Goal: Information Seeking & Learning: Learn about a topic

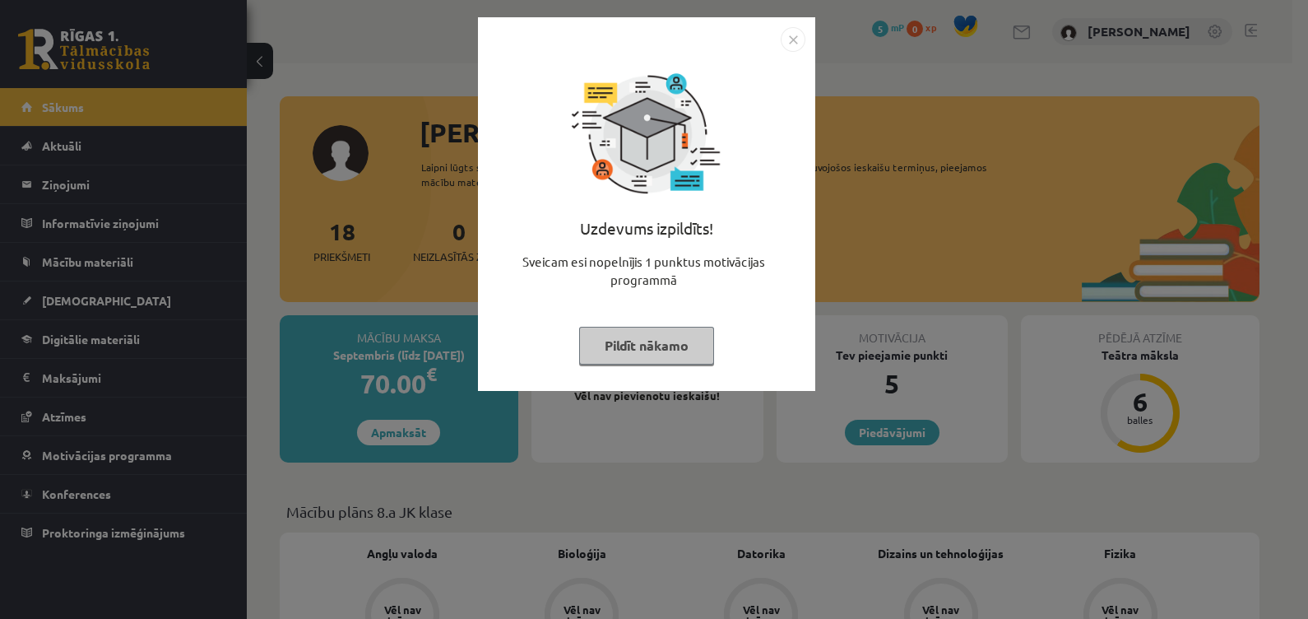
click at [637, 341] on button "Pildīt nākamo" at bounding box center [646, 346] width 135 height 38
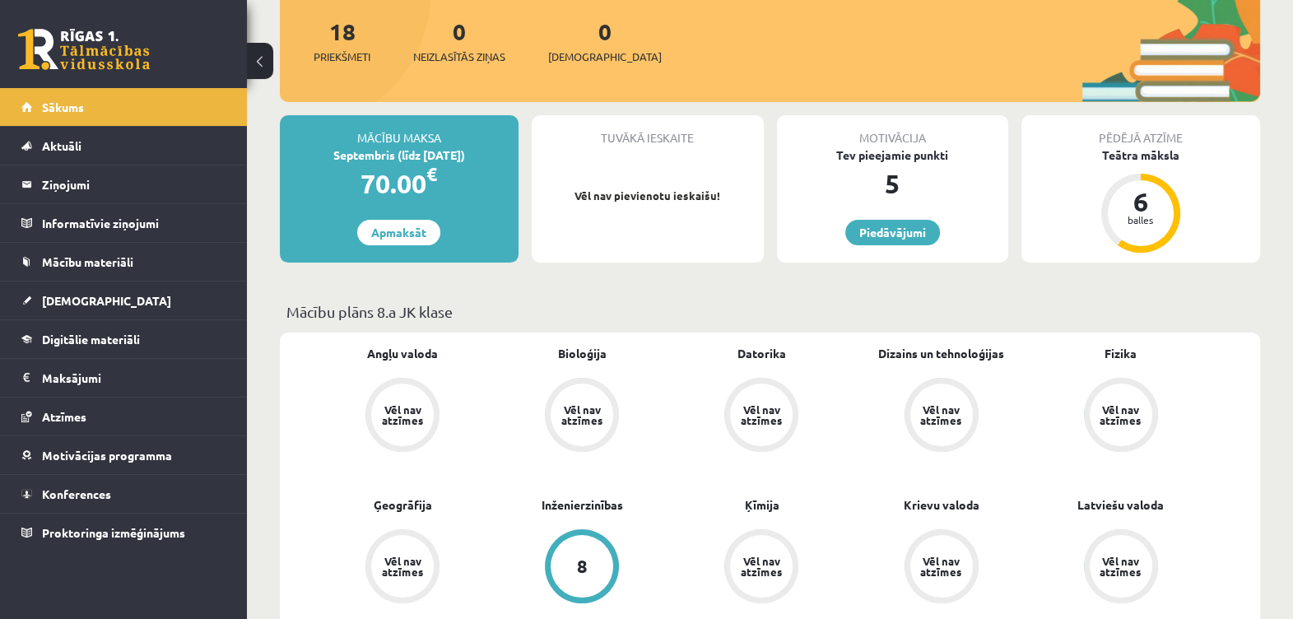
scroll to position [207, 0]
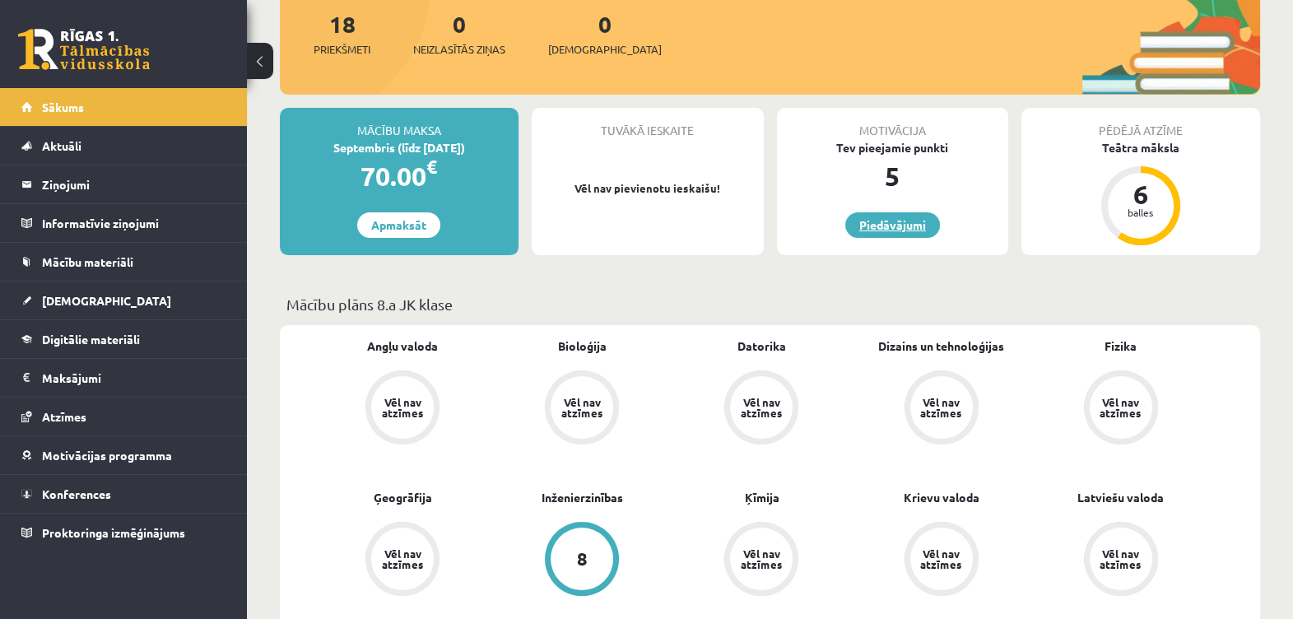
click at [889, 222] on link "Piedāvājumi" at bounding box center [892, 225] width 95 height 26
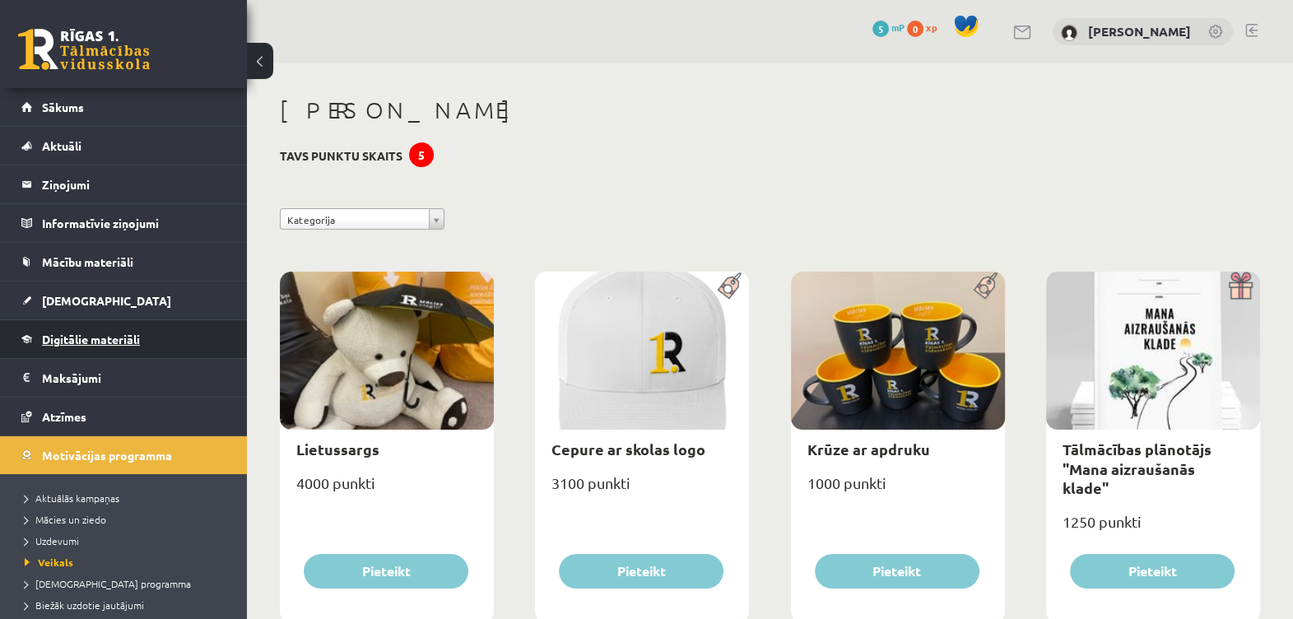
click at [105, 336] on span "Digitālie materiāli" at bounding box center [91, 339] width 98 height 15
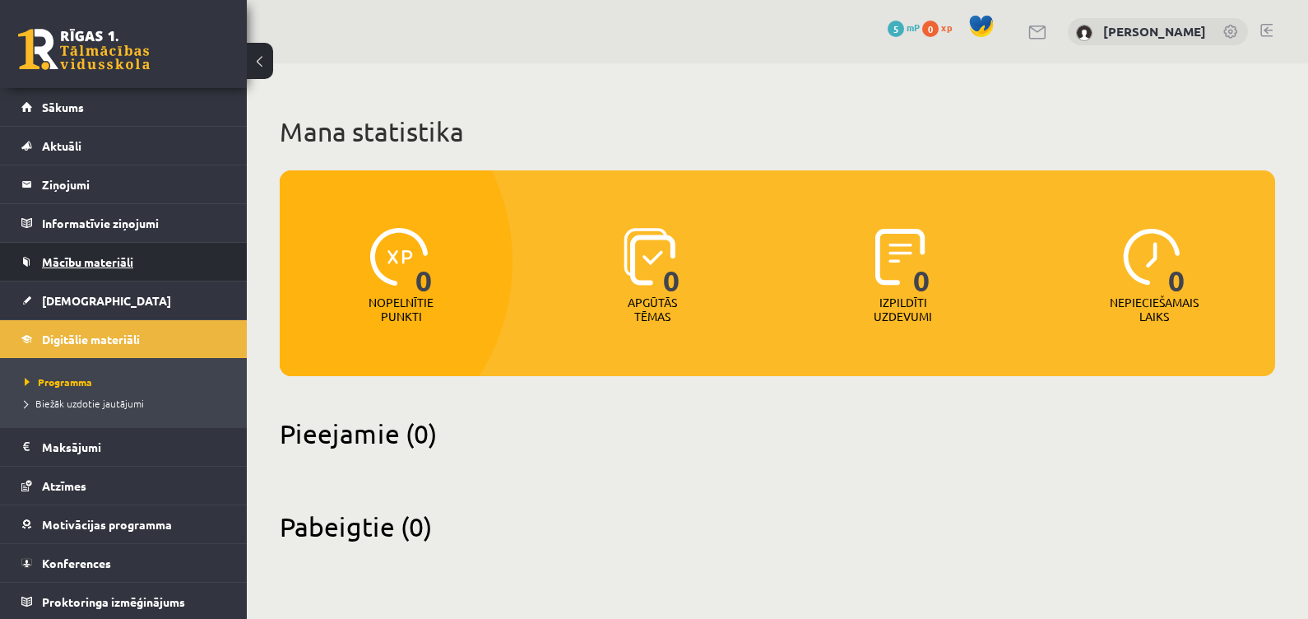
click at [99, 259] on span "Mācību materiāli" at bounding box center [87, 261] width 91 height 15
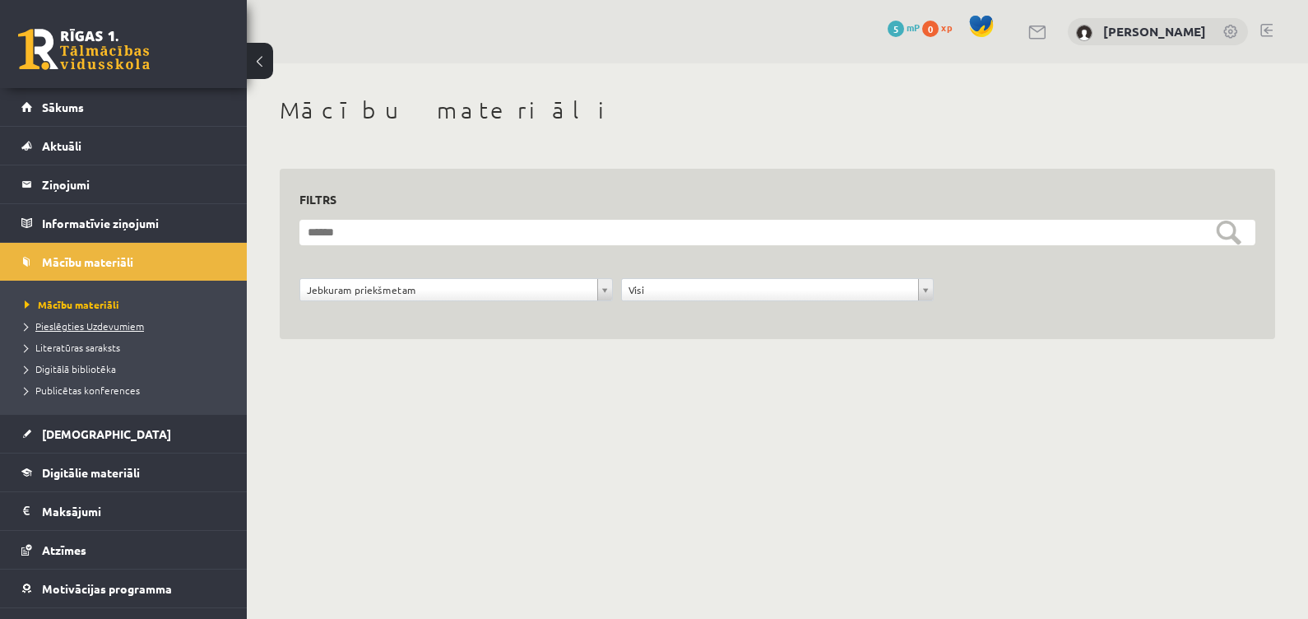
click at [91, 323] on span "Pieslēgties Uzdevumiem" at bounding box center [84, 325] width 119 height 13
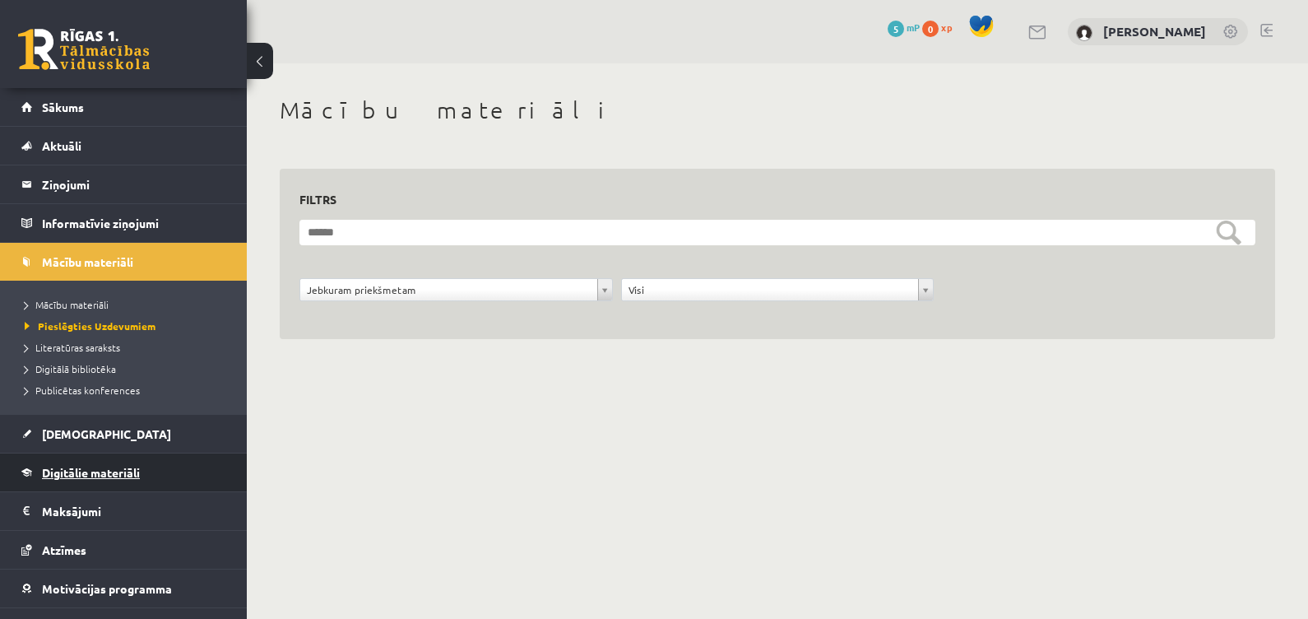
click at [79, 466] on span "Digitālie materiāli" at bounding box center [91, 472] width 98 height 15
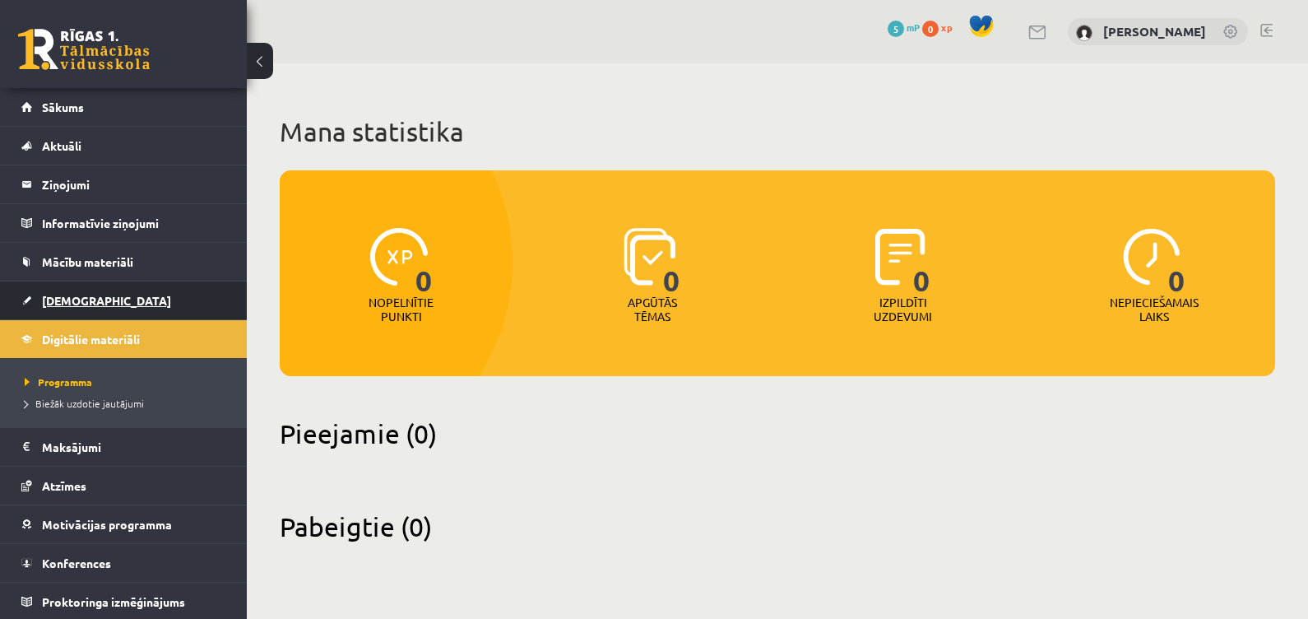
click at [63, 299] on span "[DEMOGRAPHIC_DATA]" at bounding box center [106, 300] width 129 height 15
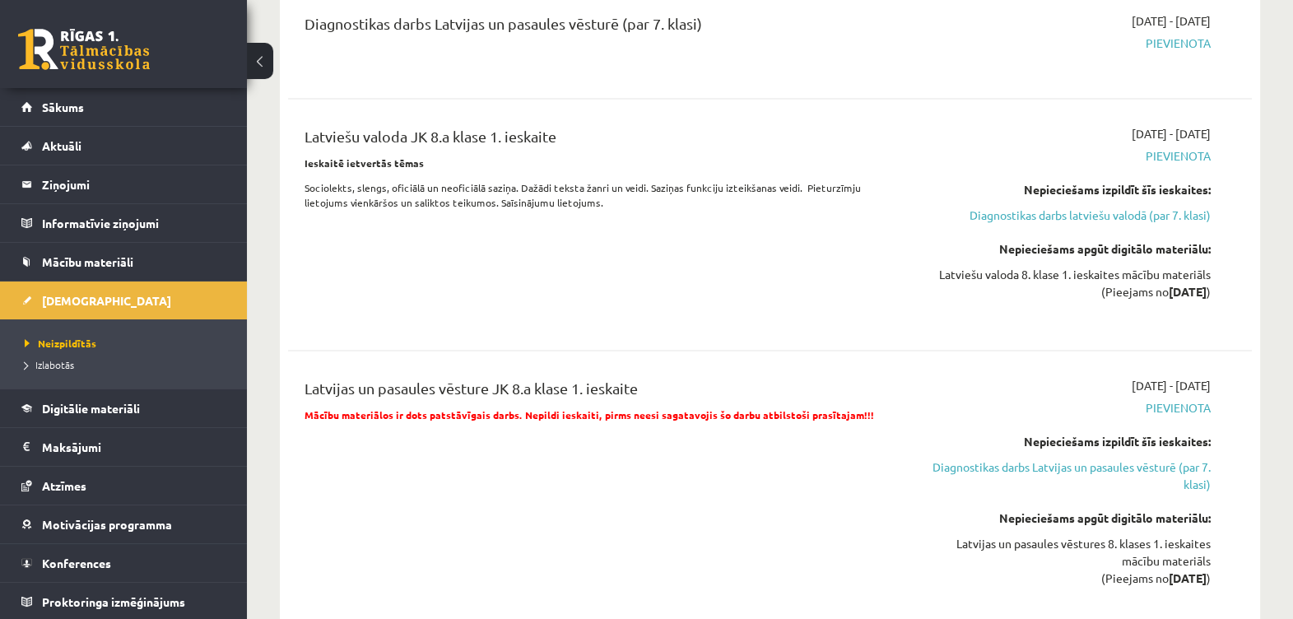
scroll to position [3049, 0]
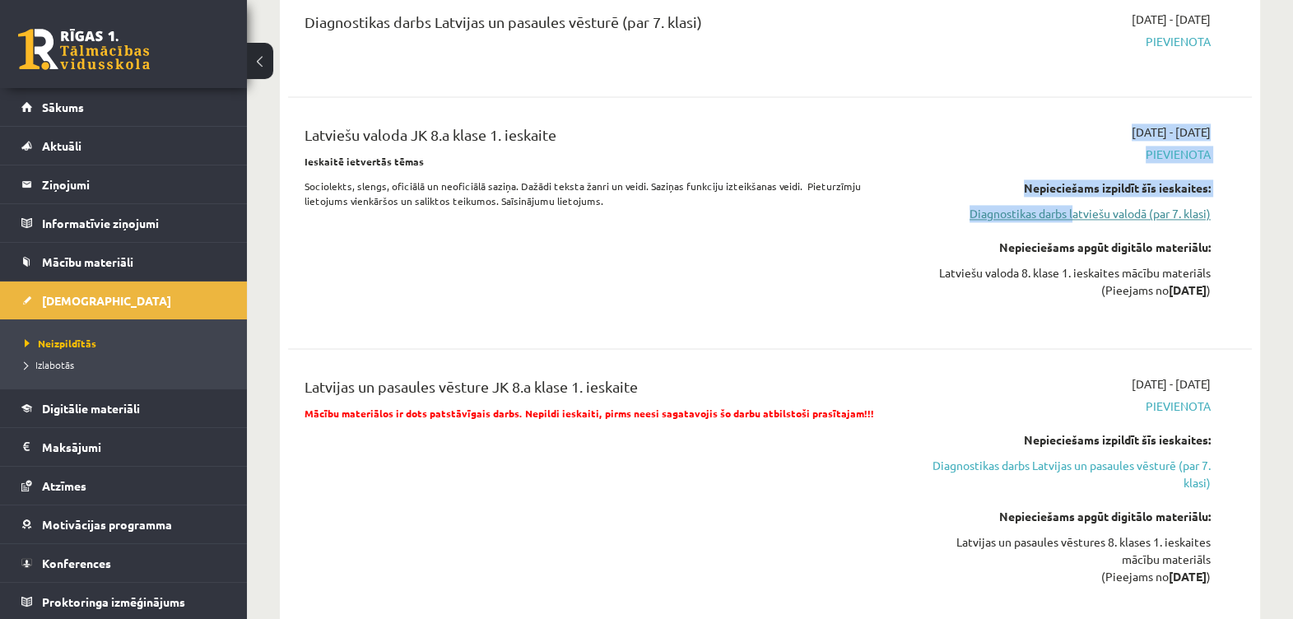
drag, startPoint x: 848, startPoint y: 250, endPoint x: 1072, endPoint y: 197, distance: 230.7
click at [1072, 197] on div "Latviešu valoda JK 8.a klase 1. ieskaite Ieskaitē ietvertās tēmas Sociolekts, s…" at bounding box center [757, 222] width 931 height 198
click at [1072, 205] on link "Diagnostikas darbs latviešu valodā (par 7. klasi)" at bounding box center [1068, 213] width 286 height 17
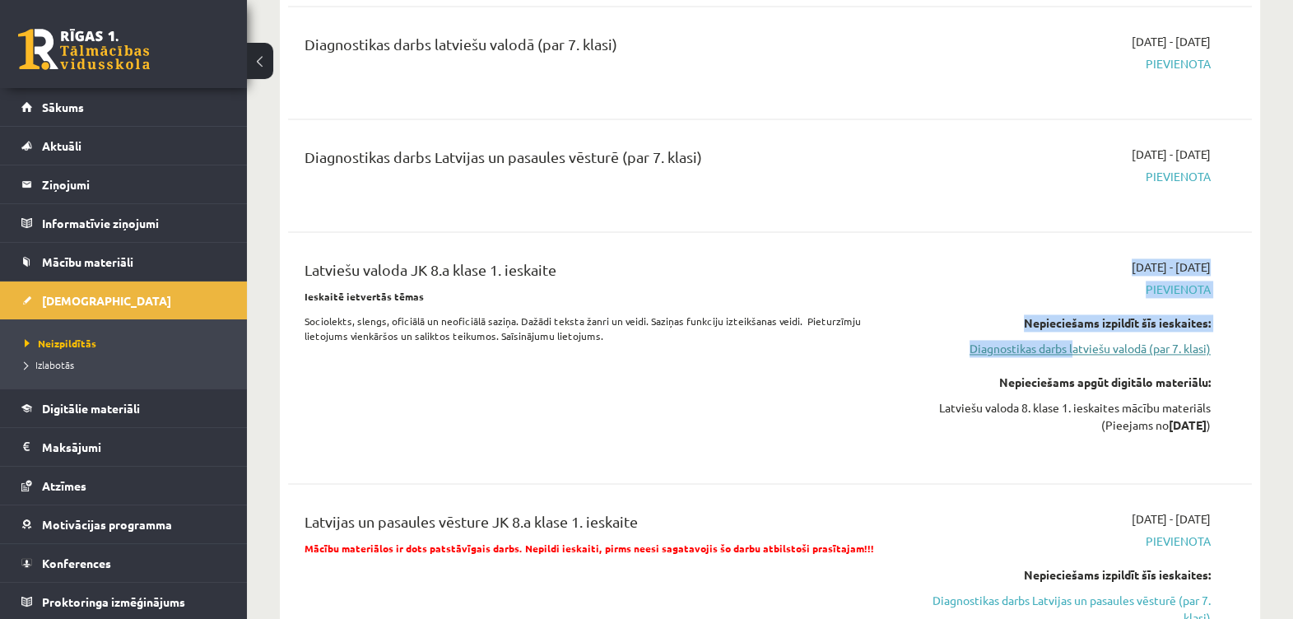
click at [1066, 340] on link "Diagnostikas darbs latviešu valodā (par 7. klasi)" at bounding box center [1068, 348] width 286 height 17
click at [1020, 592] on link "Diagnostikas darbs Latvijas un pasaules vēsturē (par 7. klasi)" at bounding box center [1068, 609] width 286 height 35
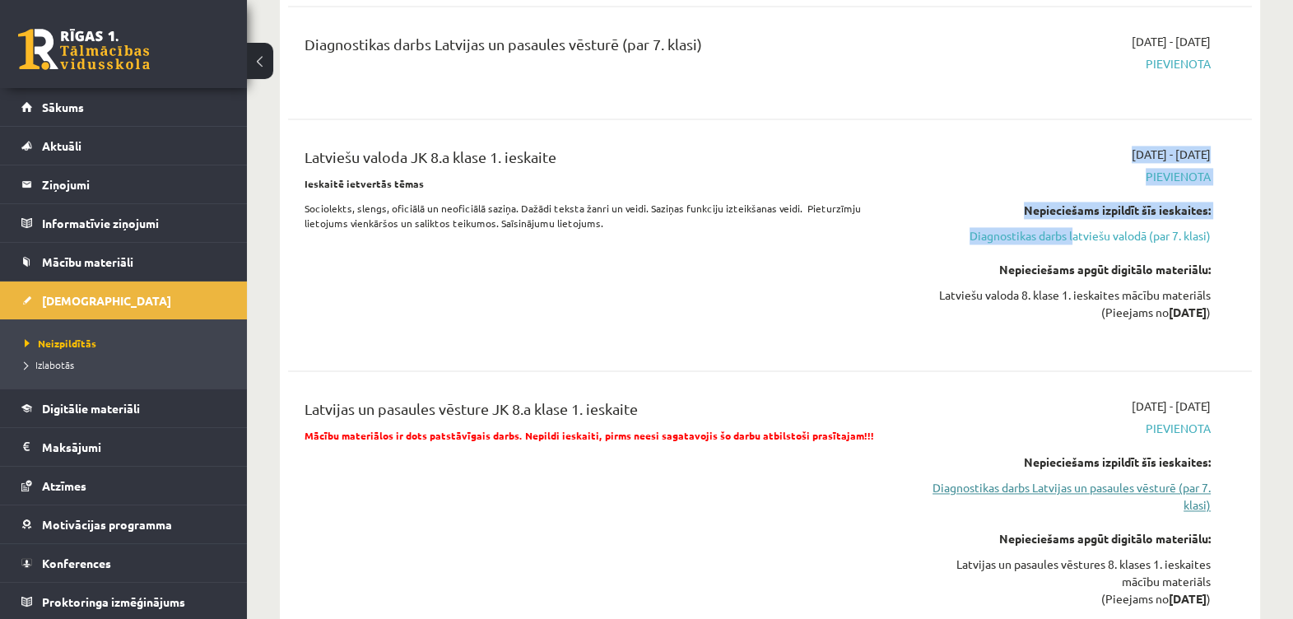
click at [1016, 481] on link "Diagnostikas darbs Latvijas un pasaules vēsturē (par 7. klasi)" at bounding box center [1068, 496] width 286 height 35
click at [1021, 479] on link "Diagnostikas darbs Latvijas un pasaules vēsturē (par 7. klasi)" at bounding box center [1068, 496] width 286 height 35
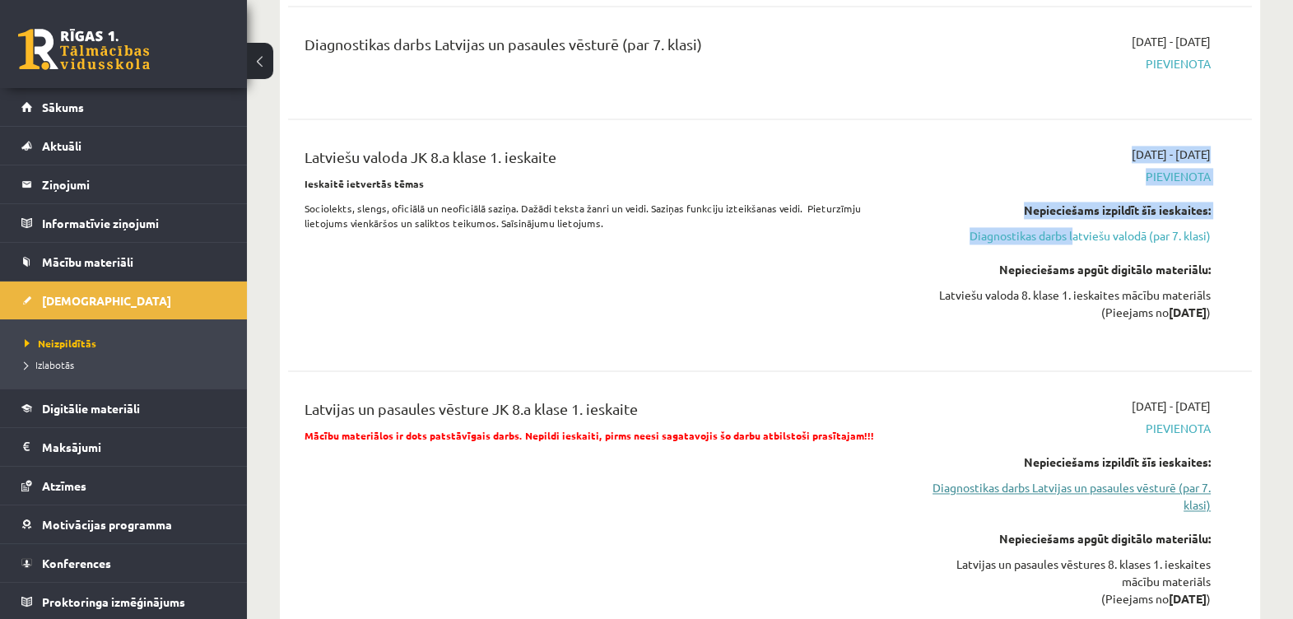
click at [1024, 479] on link "Diagnostikas darbs Latvijas un pasaules vēsturē (par 7. klasi)" at bounding box center [1068, 496] width 286 height 35
click at [1027, 479] on link "Diagnostikas darbs Latvijas un pasaules vēsturē (par 7. klasi)" at bounding box center [1068, 496] width 286 height 35
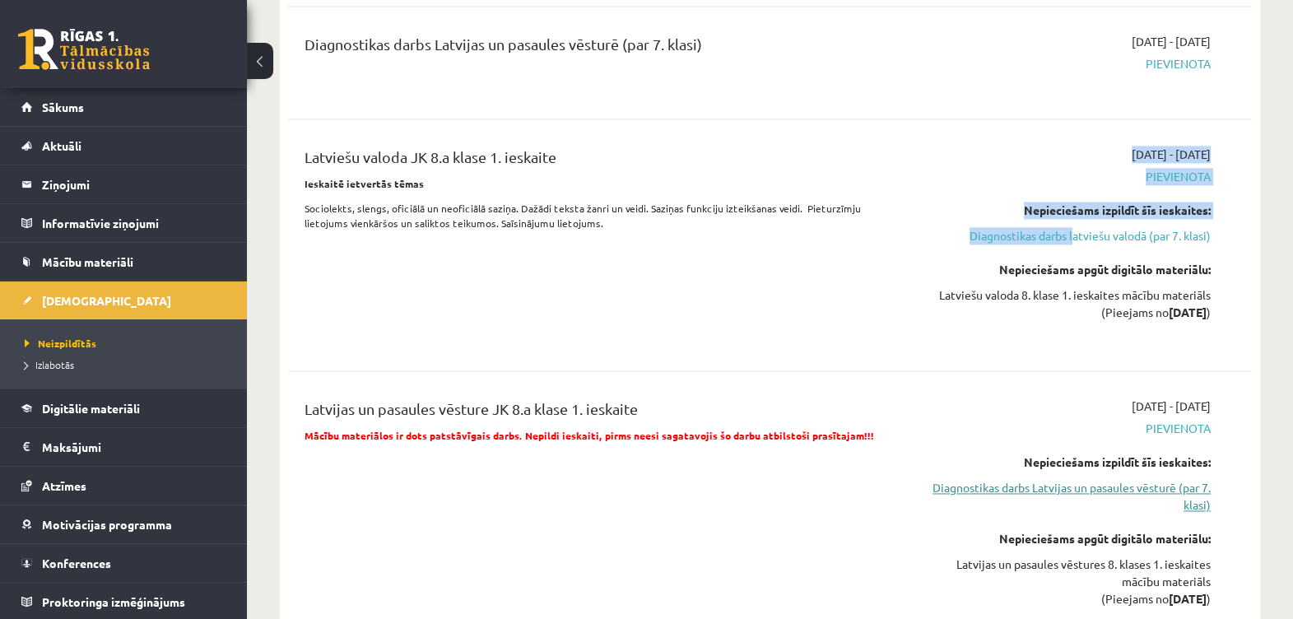
click at [1027, 479] on link "Diagnostikas darbs Latvijas un pasaules vēsturē (par 7. klasi)" at bounding box center [1068, 496] width 286 height 35
click at [1028, 479] on link "Diagnostikas darbs Latvijas un pasaules vēsturē (par 7. klasi)" at bounding box center [1068, 496] width 286 height 35
click at [1034, 479] on link "Diagnostikas darbs Latvijas un pasaules vēsturē (par 7. klasi)" at bounding box center [1068, 496] width 286 height 35
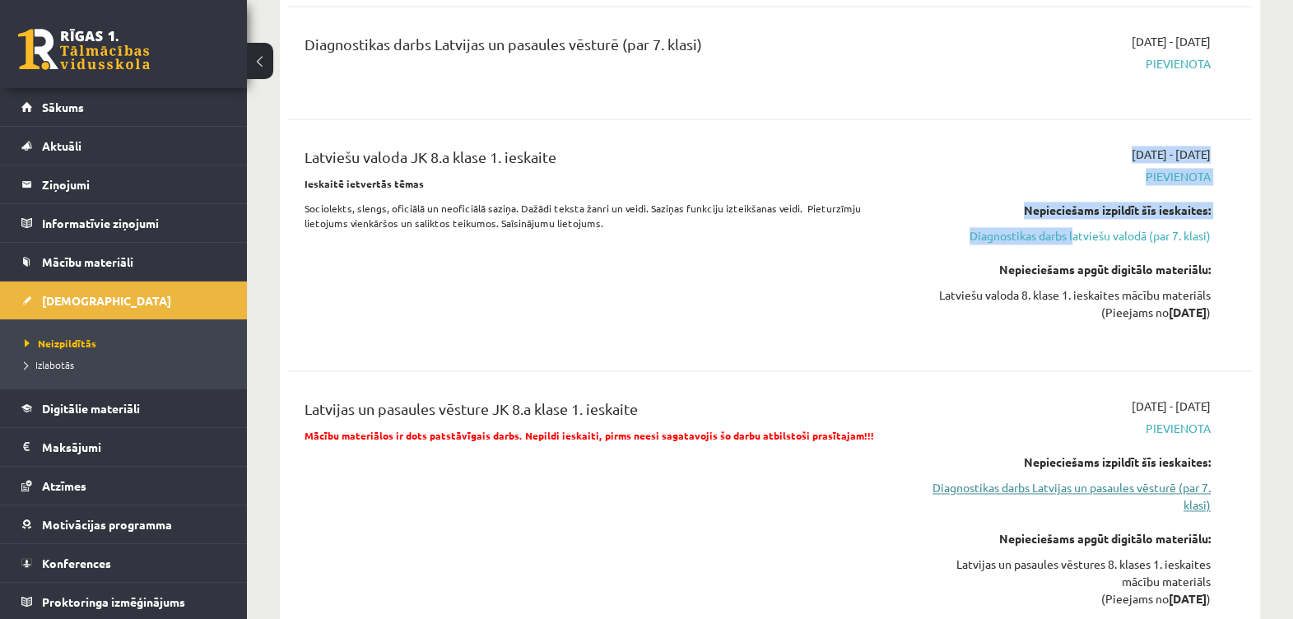
click at [1037, 479] on link "Diagnostikas darbs Latvijas un pasaules vēsturē (par 7. klasi)" at bounding box center [1068, 496] width 286 height 35
click at [1038, 479] on link "Diagnostikas darbs Latvijas un pasaules vēsturē (par 7. klasi)" at bounding box center [1068, 496] width 286 height 35
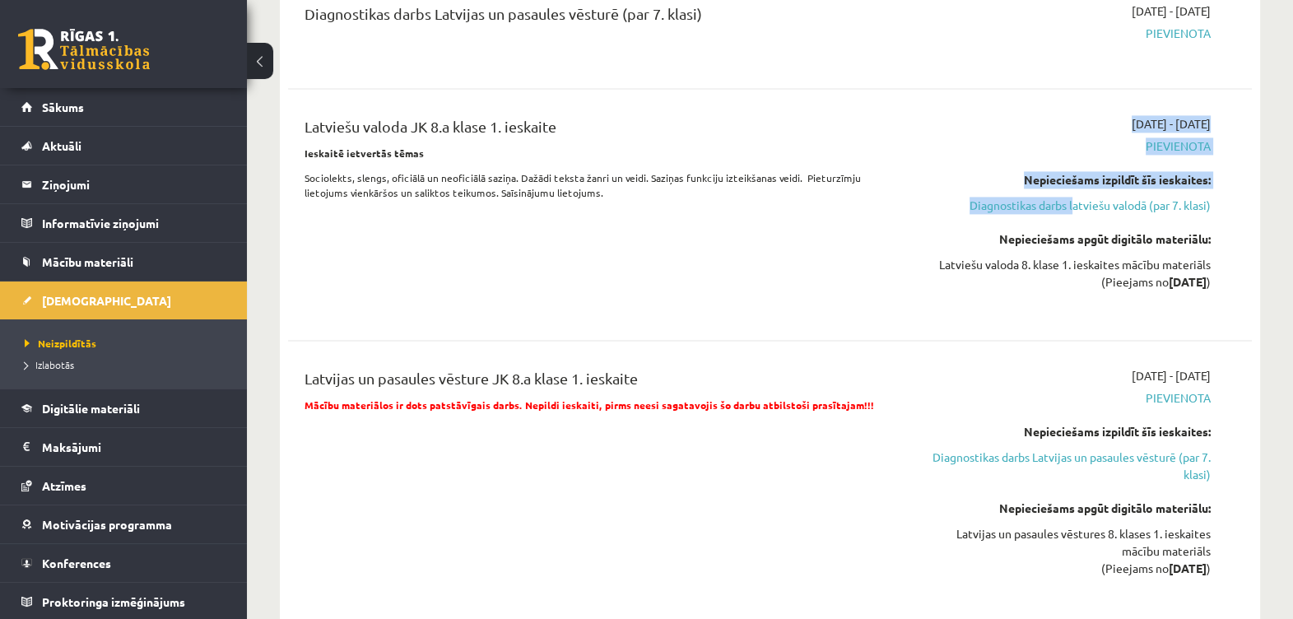
scroll to position [3060, 0]
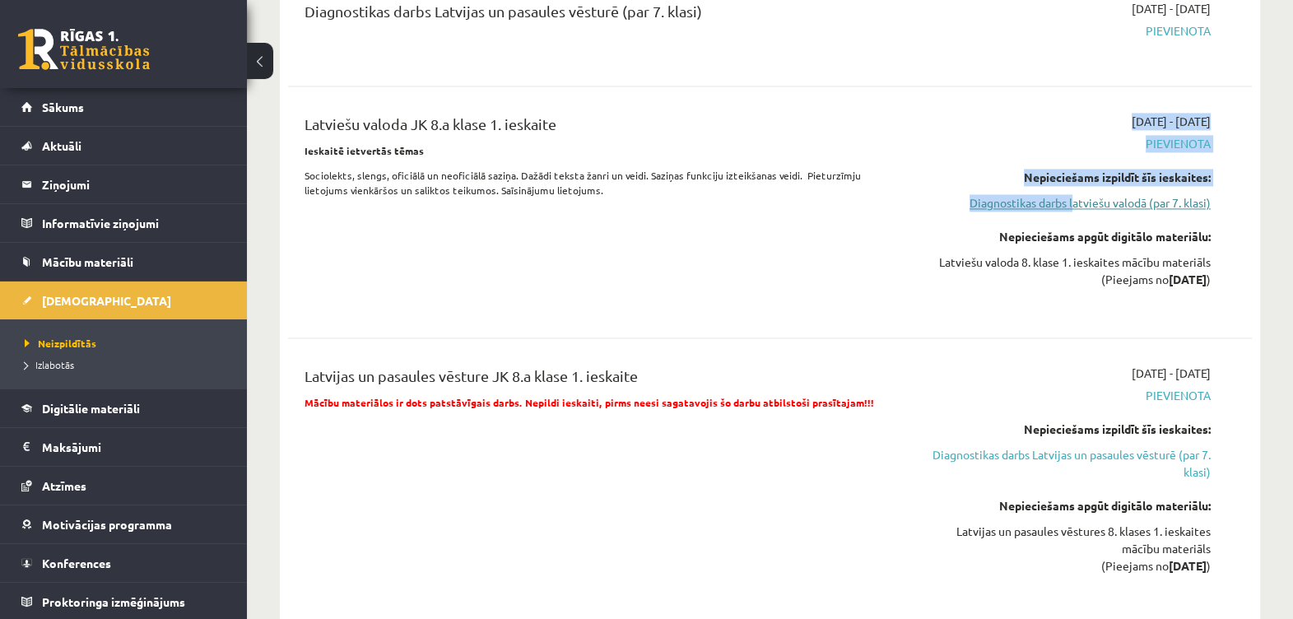
click at [1107, 194] on link "Diagnostikas darbs latviešu valodā (par 7. klasi)" at bounding box center [1068, 202] width 286 height 17
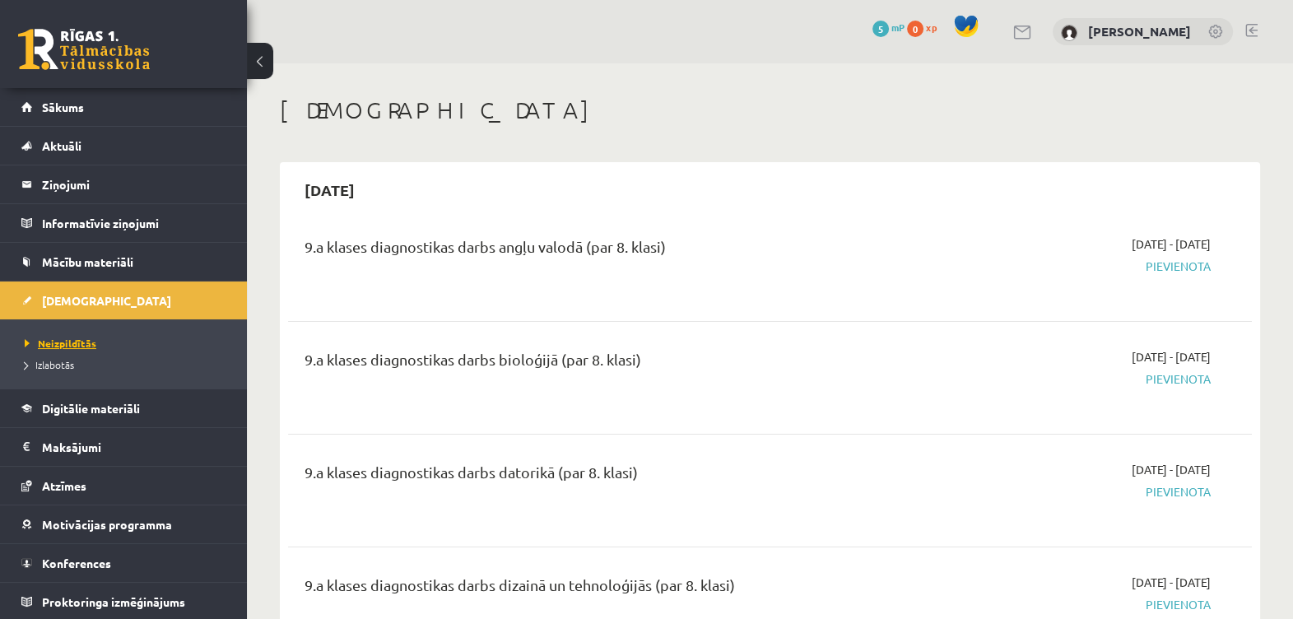
click at [52, 337] on span "Neizpildītās" at bounding box center [61, 343] width 72 height 13
click at [96, 216] on legend "Informatīvie ziņojumi 0" at bounding box center [134, 223] width 184 height 38
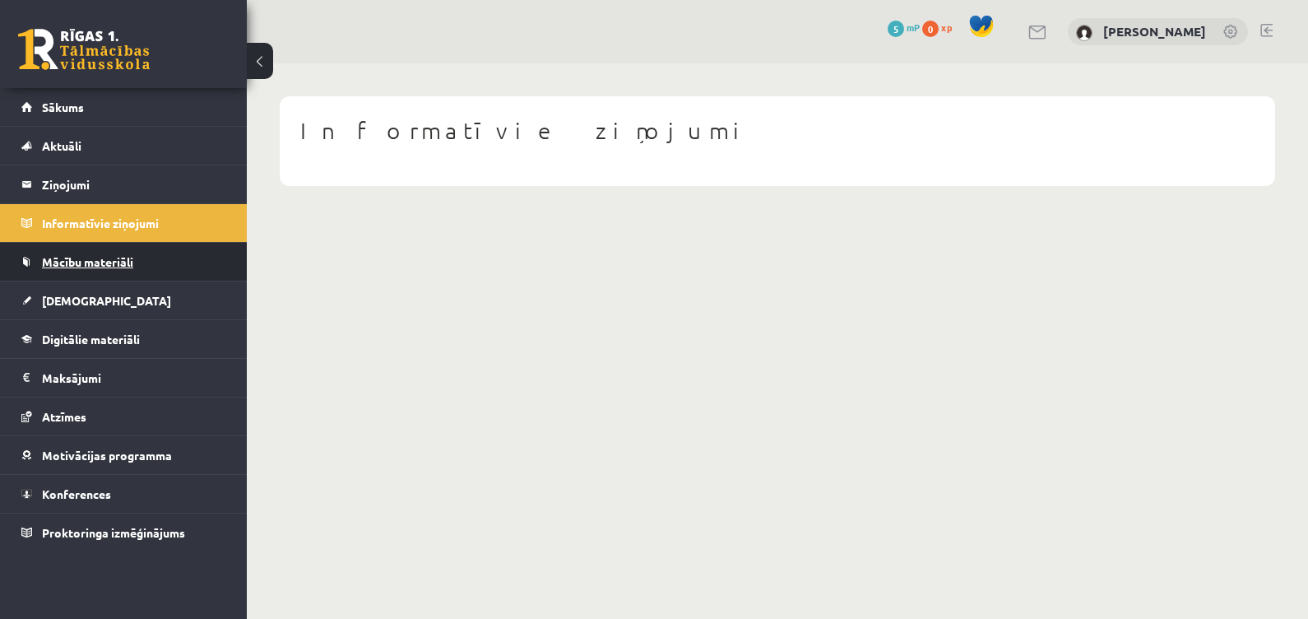
click at [96, 256] on span "Mācību materiāli" at bounding box center [87, 261] width 91 height 15
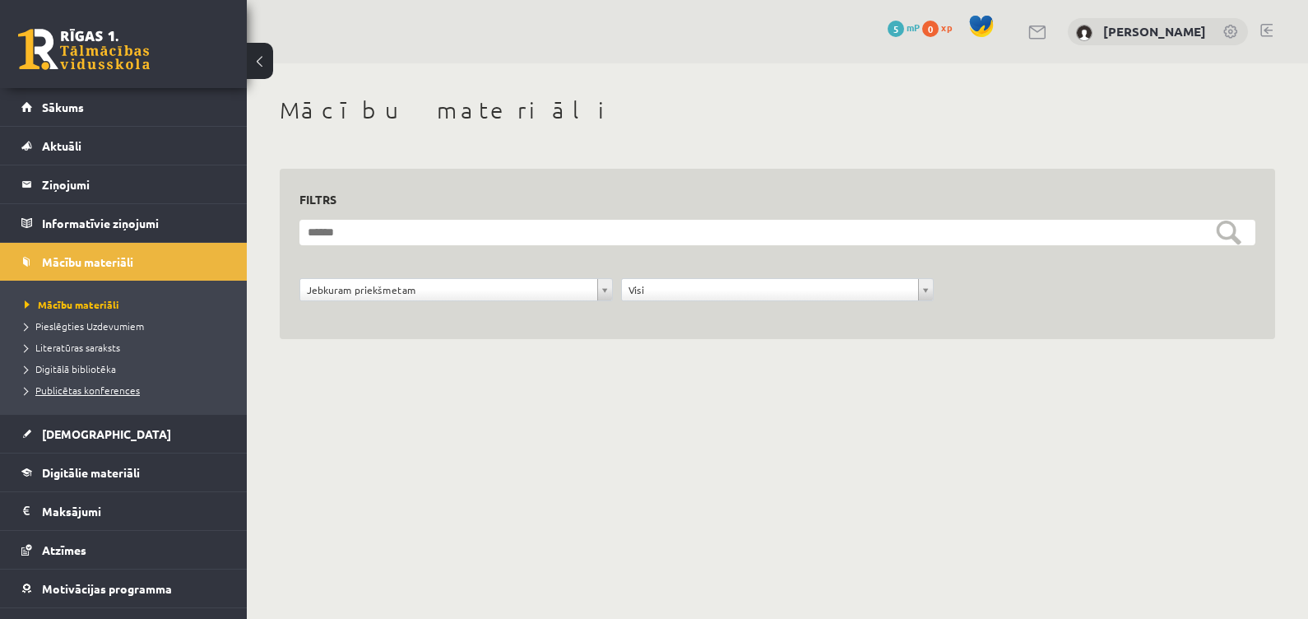
click at [86, 383] on link "Publicētas konferences" at bounding box center [128, 390] width 206 height 15
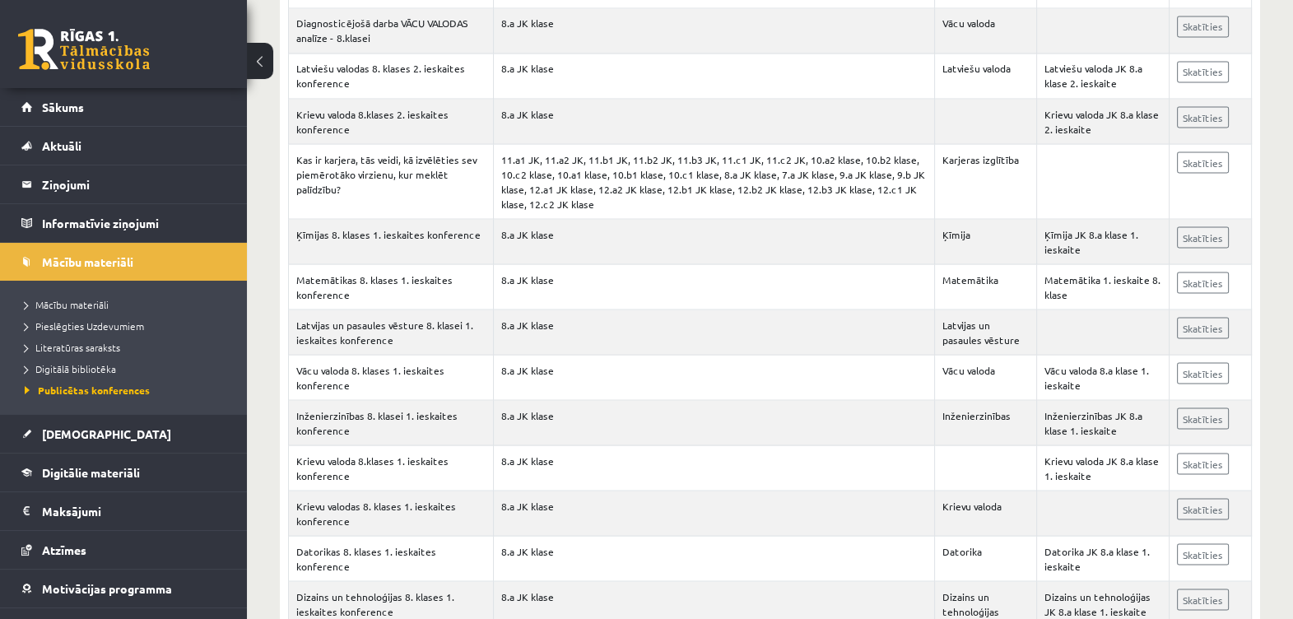
scroll to position [3789, 0]
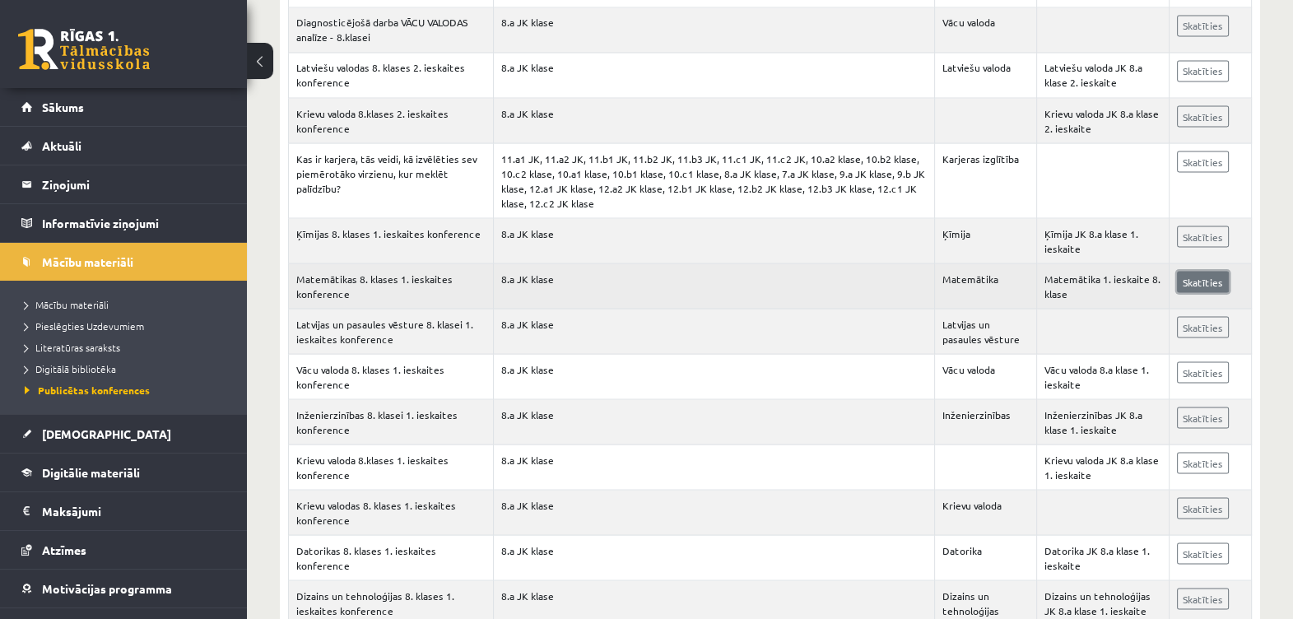
click at [1192, 271] on link "Skatīties" at bounding box center [1203, 281] width 52 height 21
